Goal: Check status: Check status

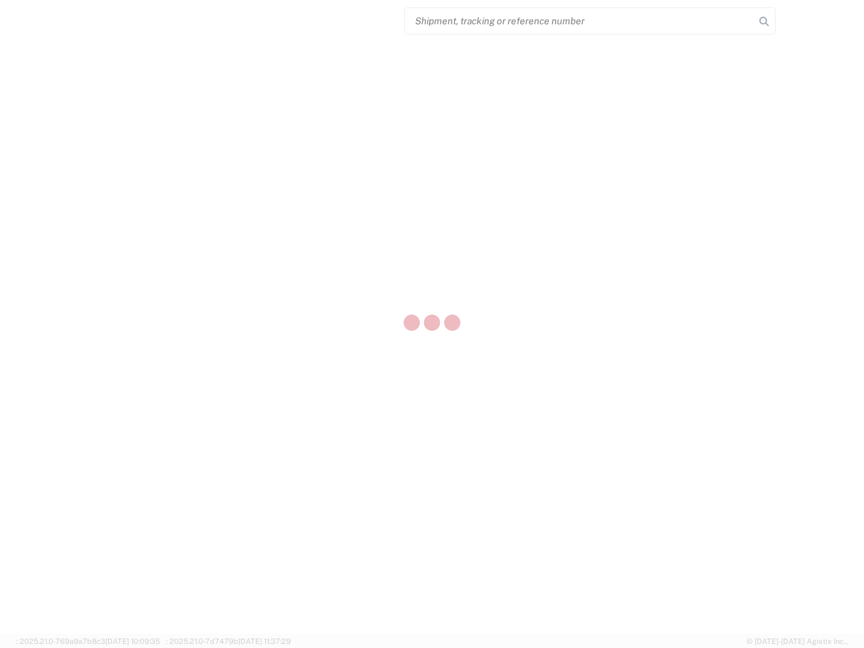
select select "US"
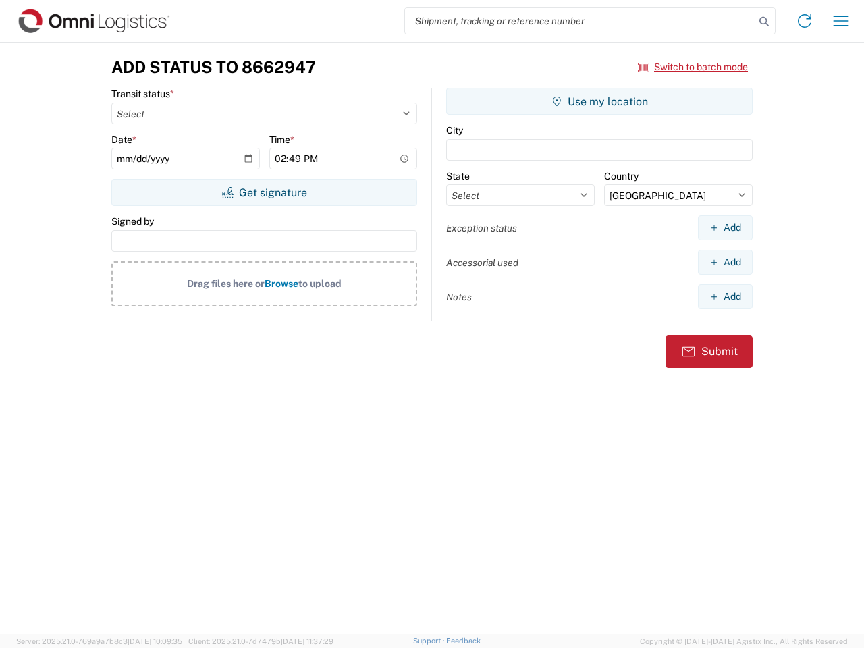
click at [580, 21] on input "search" at bounding box center [580, 21] width 350 height 26
click at [764, 22] on icon at bounding box center [763, 21] width 19 height 19
click at [804, 21] on icon at bounding box center [805, 21] width 22 height 22
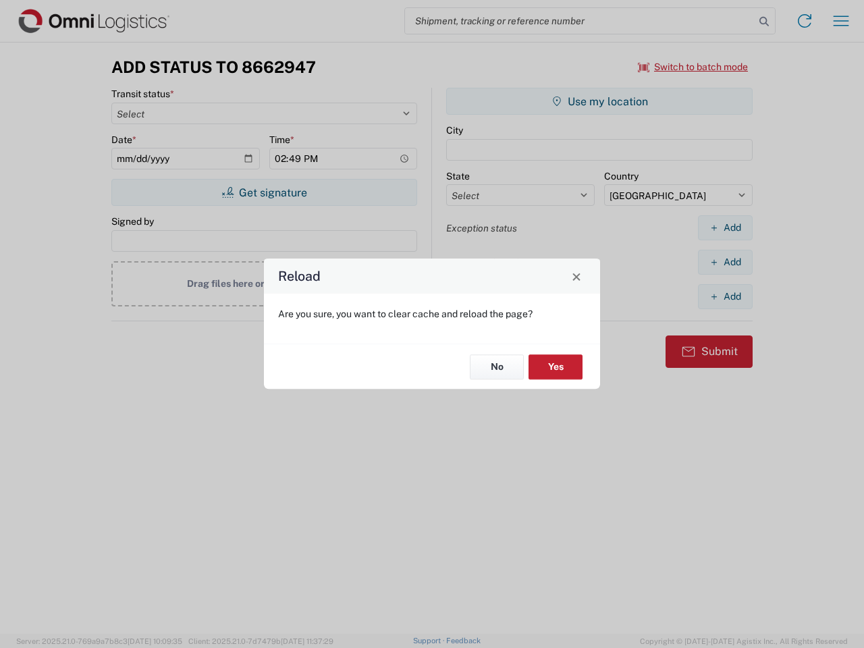
click at [841, 21] on div "Reload Are you sure, you want to clear cache and reload the page? No Yes" at bounding box center [432, 324] width 864 height 648
click at [693, 67] on div "Reload Are you sure, you want to clear cache and reload the page? No Yes" at bounding box center [432, 324] width 864 height 648
click at [264, 192] on div "Reload Are you sure, you want to clear cache and reload the page? No Yes" at bounding box center [432, 324] width 864 height 648
click at [599, 101] on div "Reload Are you sure, you want to clear cache and reload the page? No Yes" at bounding box center [432, 324] width 864 height 648
click at [725, 227] on div "Reload Are you sure, you want to clear cache and reload the page? No Yes" at bounding box center [432, 324] width 864 height 648
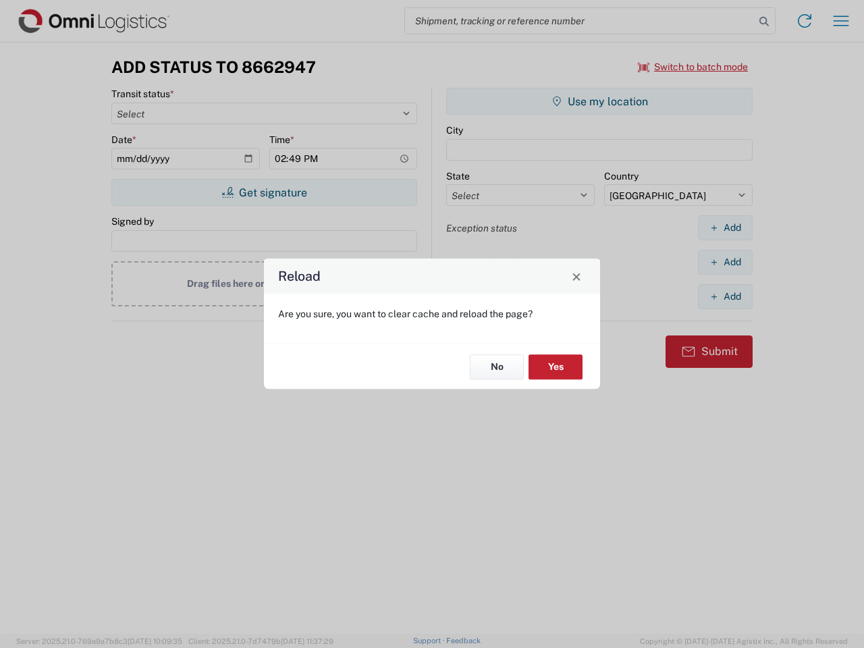
click at [725, 262] on div "Reload Are you sure, you want to clear cache and reload the page? No Yes" at bounding box center [432, 324] width 864 height 648
click at [725, 296] on div "Reload Are you sure, you want to clear cache and reload the page? No Yes" at bounding box center [432, 324] width 864 height 648
